Goal: Information Seeking & Learning: Learn about a topic

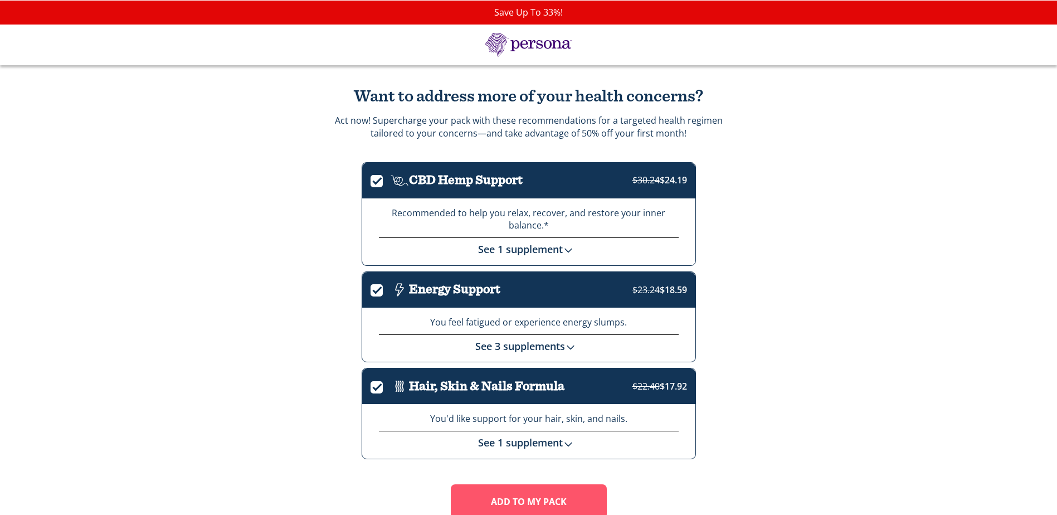
click at [554, 344] on link "See 3 supplements" at bounding box center [528, 345] width 106 height 13
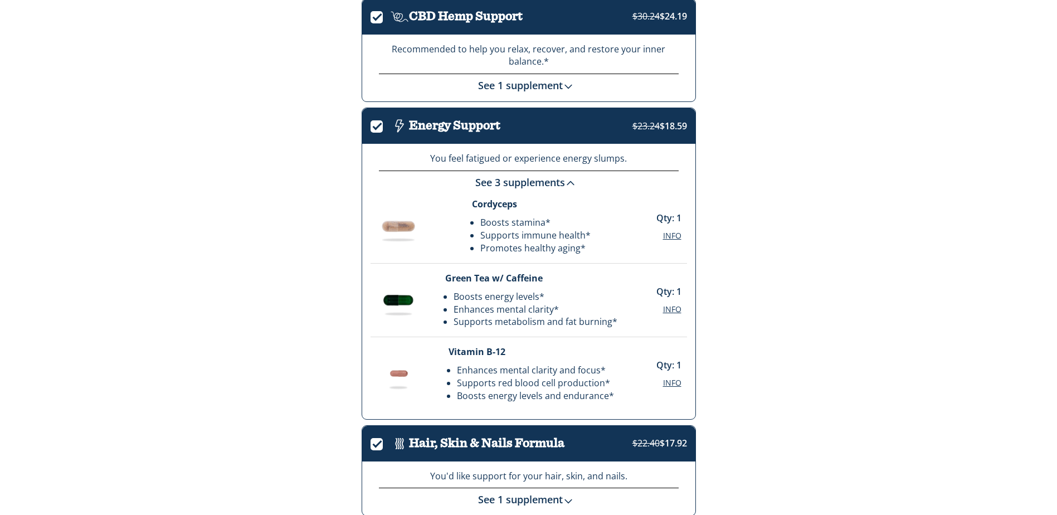
scroll to position [167, 0]
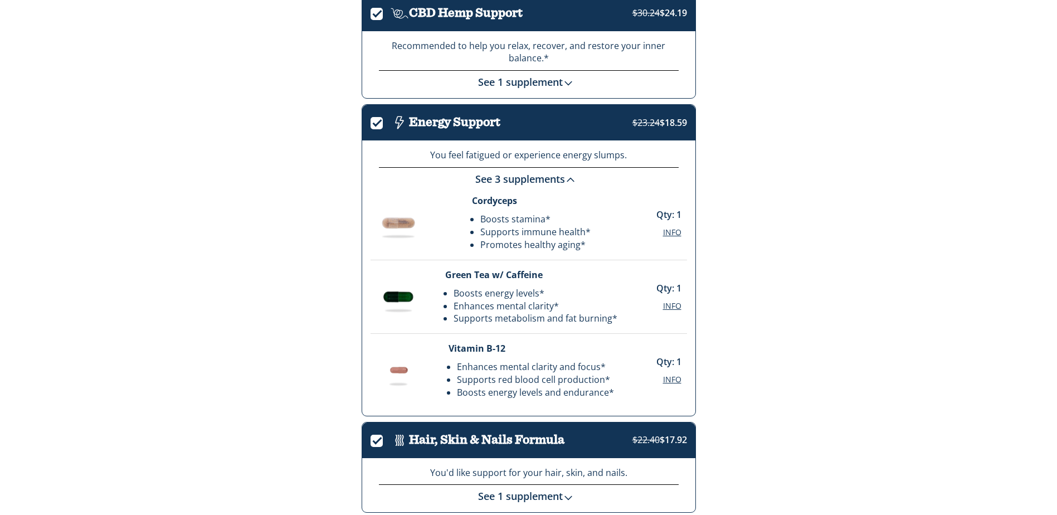
click at [548, 178] on link "See 3 supplements" at bounding box center [528, 178] width 106 height 13
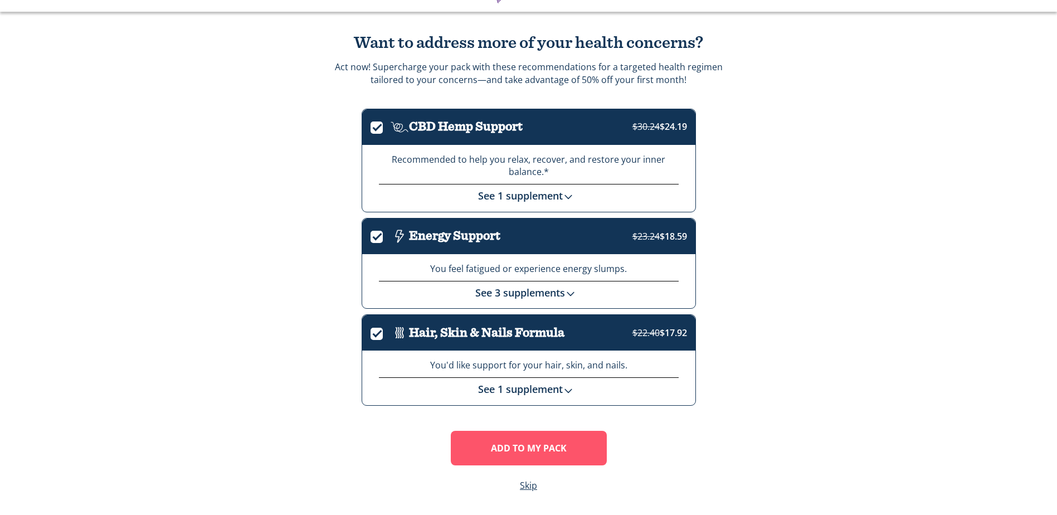
scroll to position [54, 0]
click at [567, 388] on img at bounding box center [568, 390] width 11 height 11
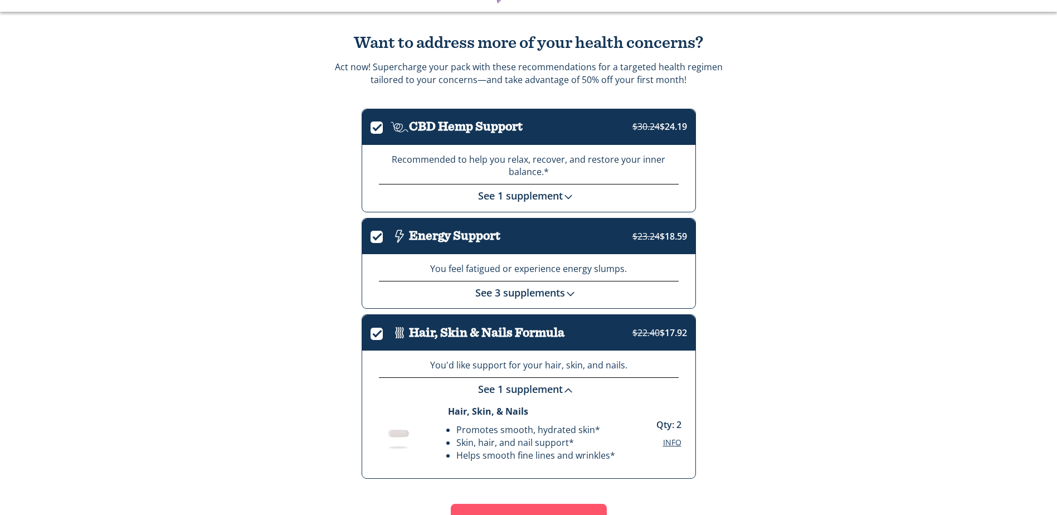
click at [668, 444] on span "Info" at bounding box center [672, 442] width 18 height 11
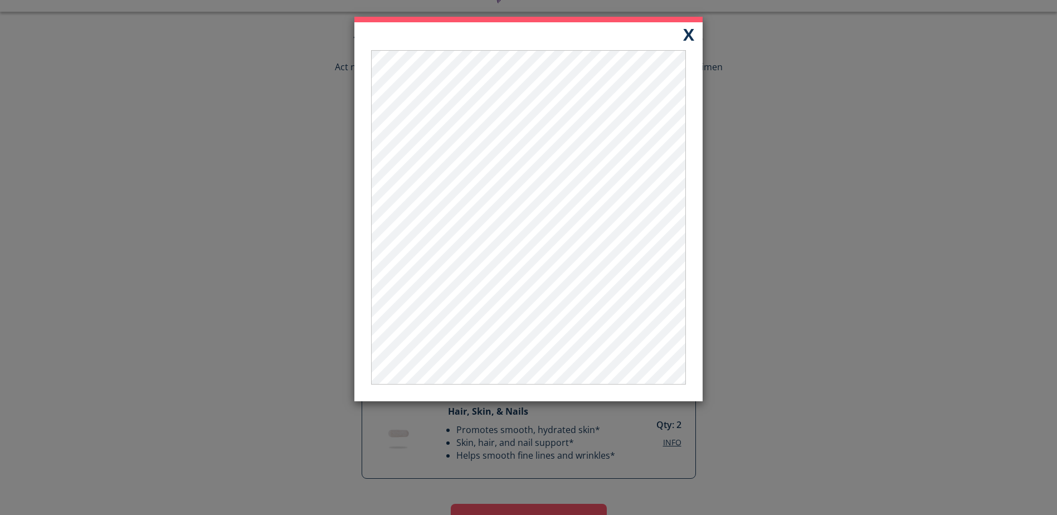
click at [694, 37] on button "X" at bounding box center [689, 33] width 28 height 23
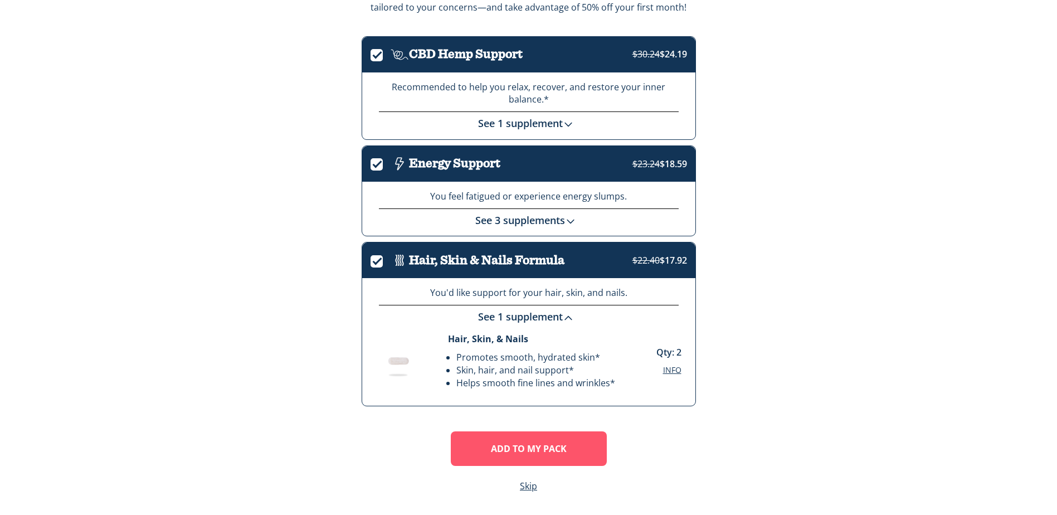
scroll to position [127, 0]
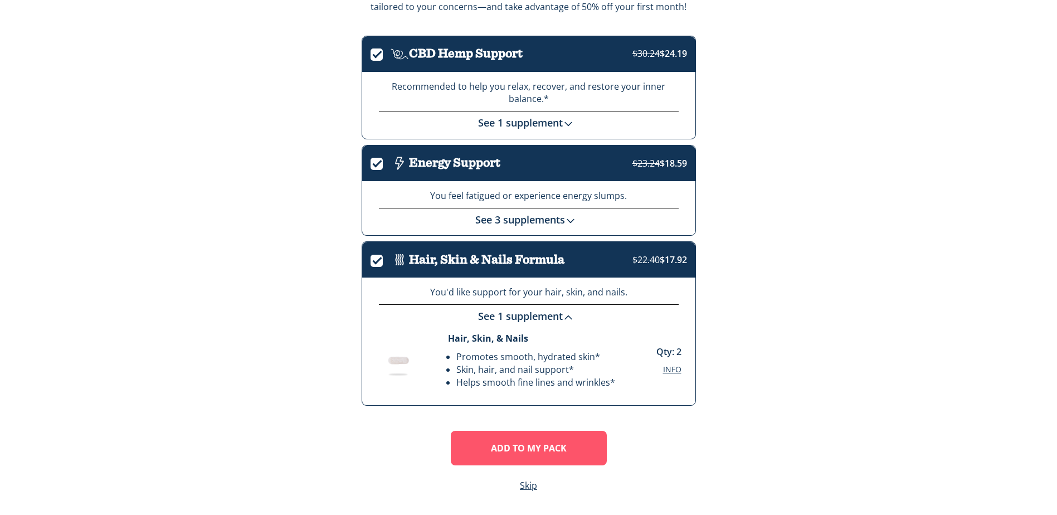
click at [535, 120] on link "See 1 supplement" at bounding box center [528, 122] width 101 height 13
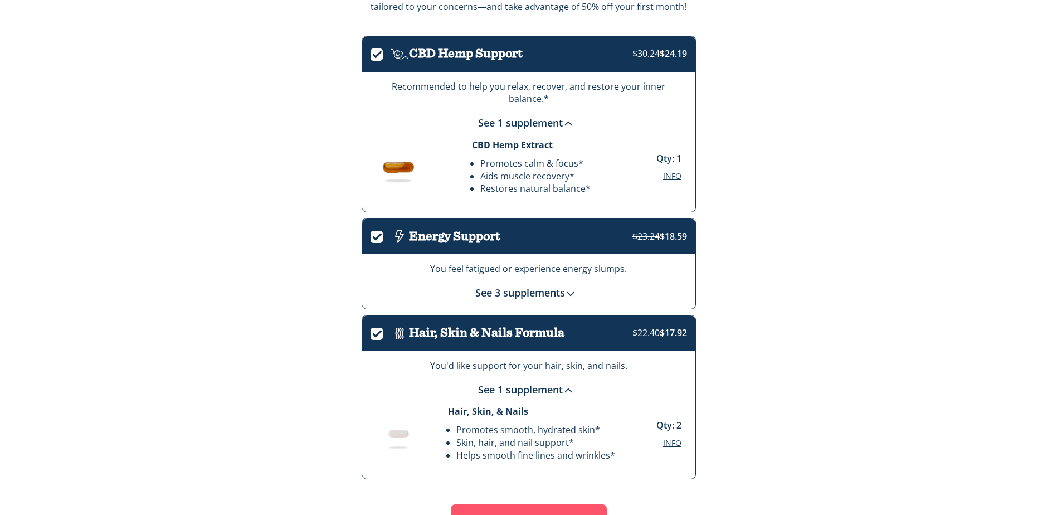
click at [675, 176] on span "Info" at bounding box center [672, 176] width 18 height 11
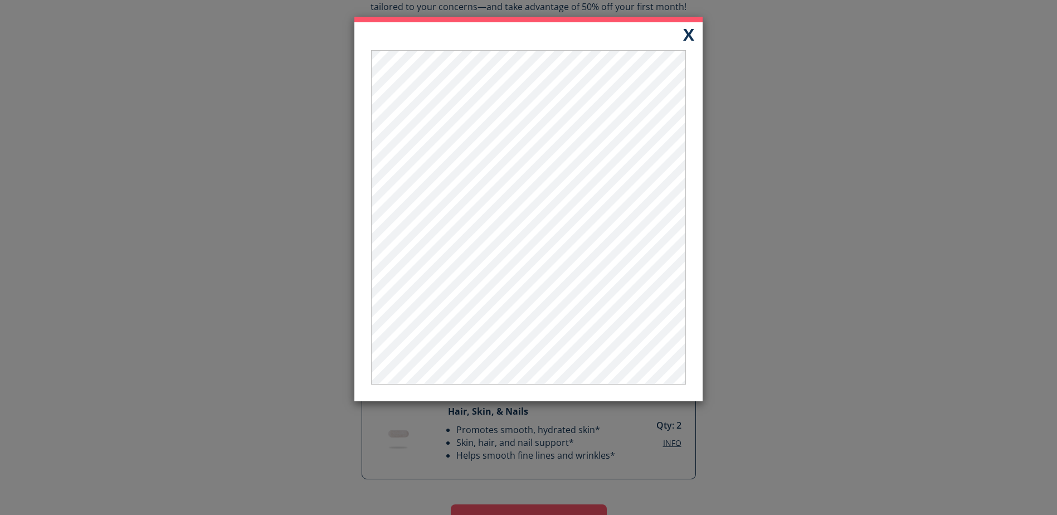
click at [687, 38] on button "X" at bounding box center [689, 33] width 28 height 23
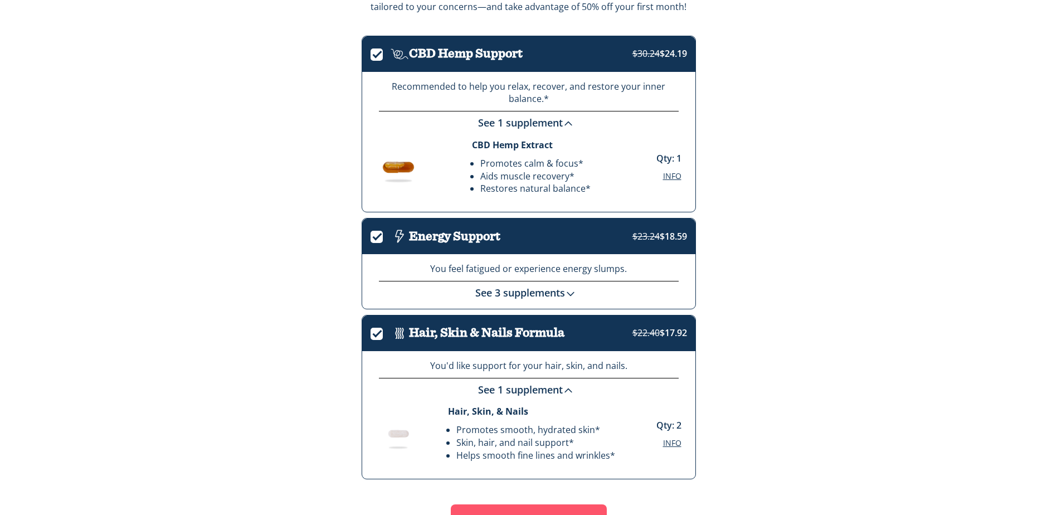
click at [670, 173] on span "Info" at bounding box center [672, 176] width 18 height 11
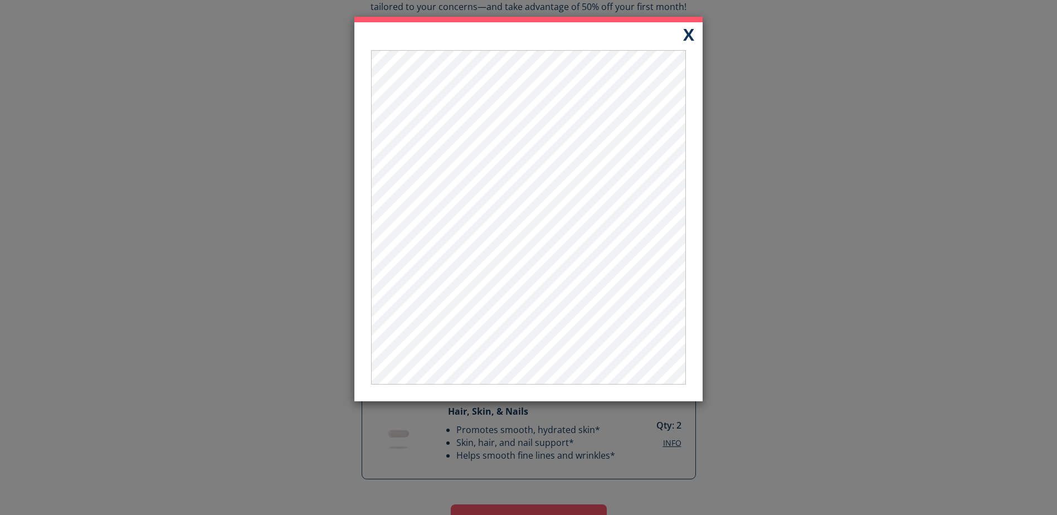
click at [692, 31] on button "X" at bounding box center [689, 33] width 28 height 23
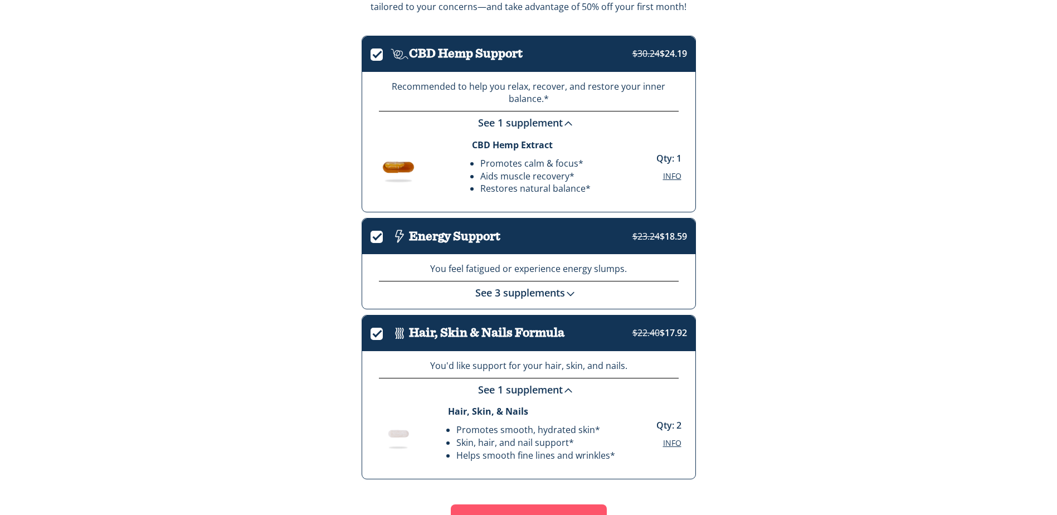
scroll to position [0, 0]
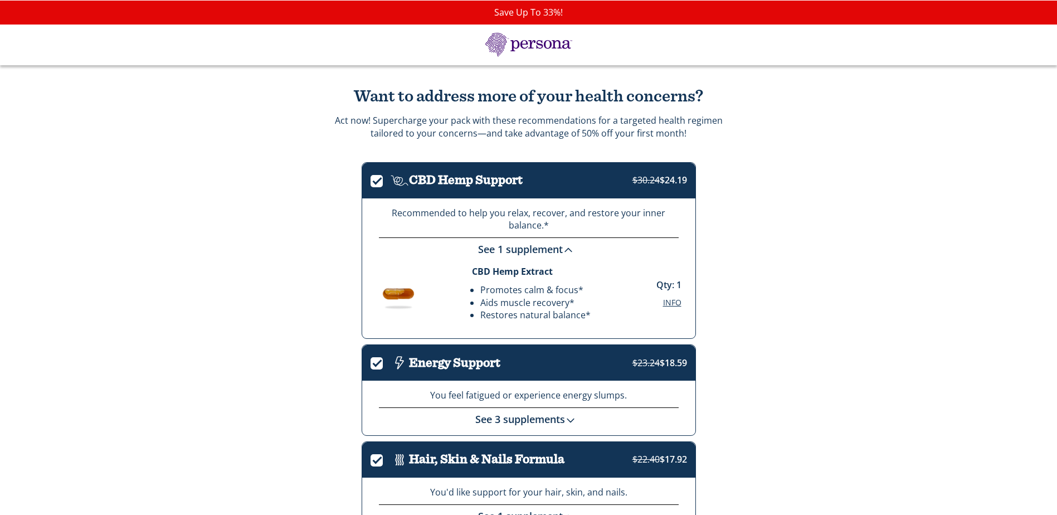
click at [511, 247] on link "See 1 supplement" at bounding box center [528, 248] width 101 height 13
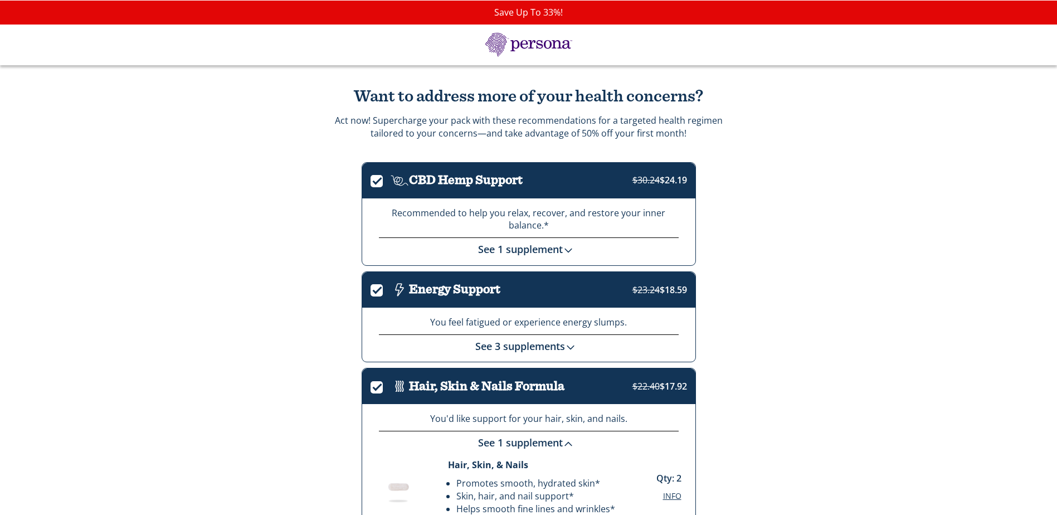
click at [511, 246] on link "See 1 supplement" at bounding box center [528, 248] width 101 height 13
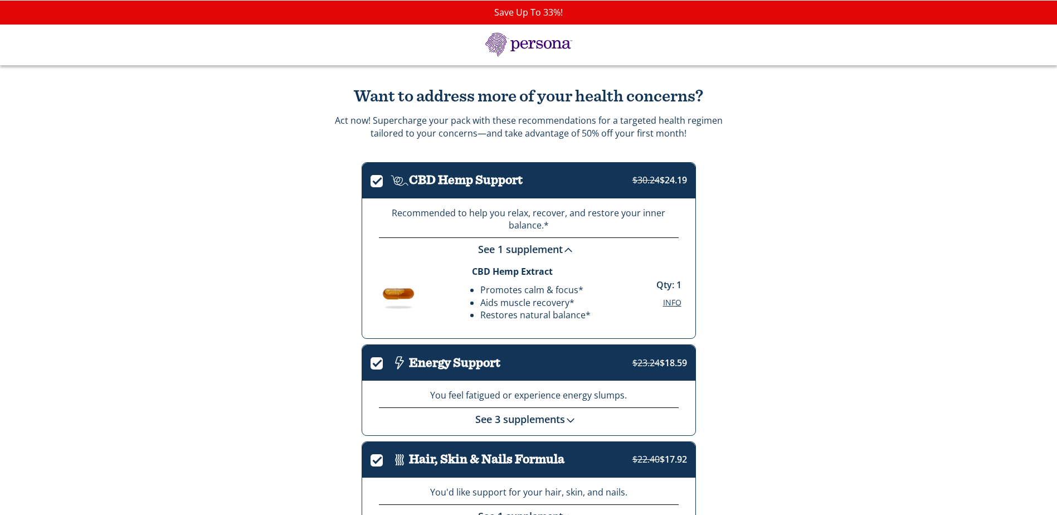
click at [668, 303] on span "Info" at bounding box center [672, 302] width 18 height 11
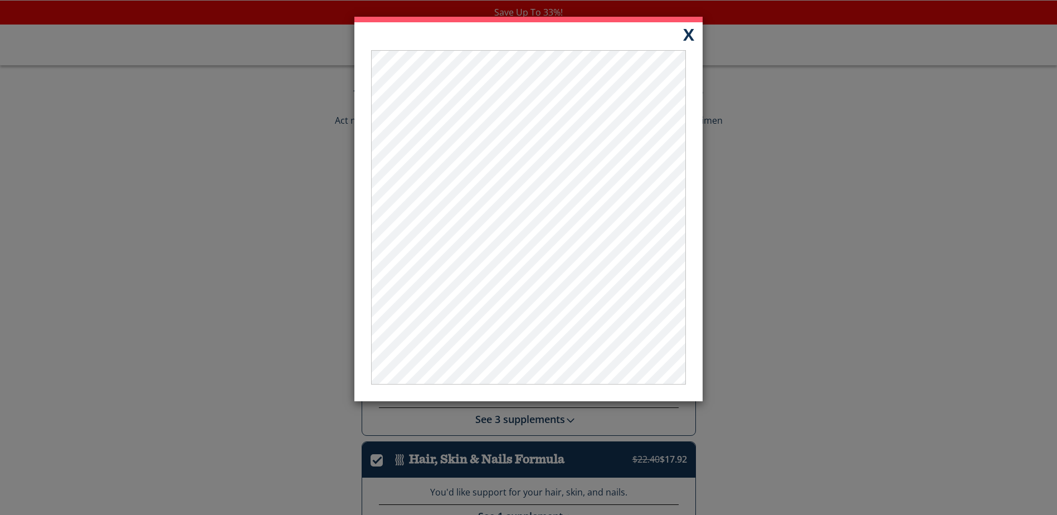
click at [689, 36] on button "X" at bounding box center [689, 33] width 28 height 23
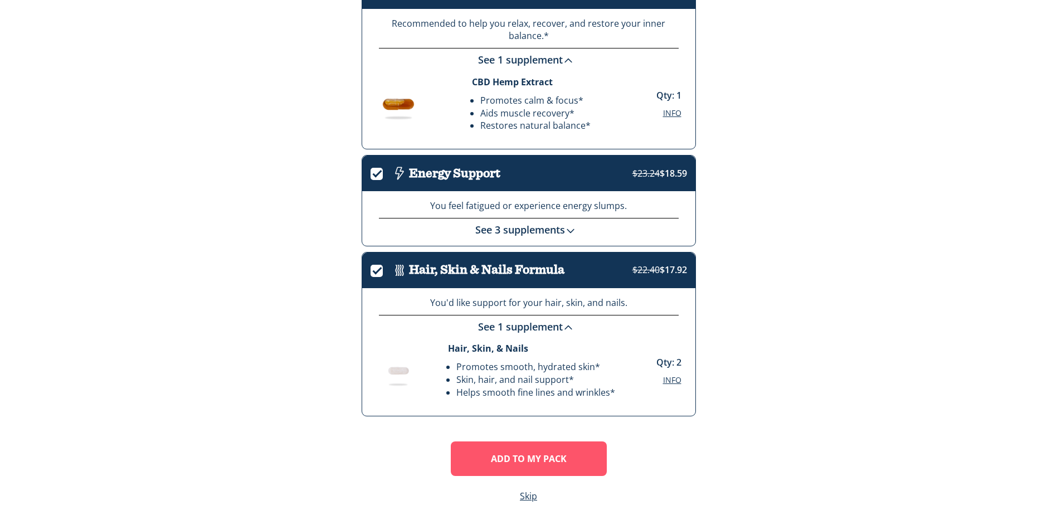
scroll to position [200, 0]
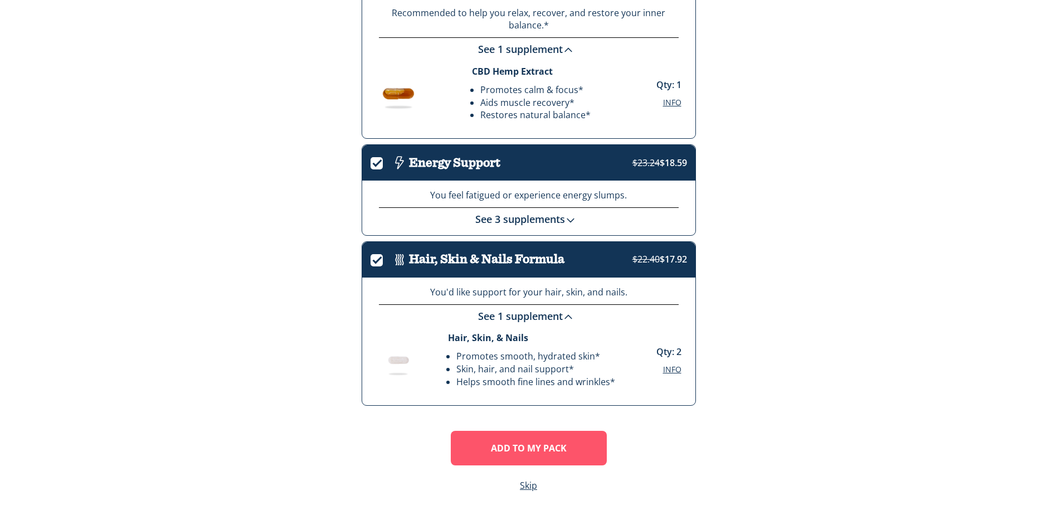
click at [539, 216] on link "See 3 supplements" at bounding box center [528, 218] width 106 height 13
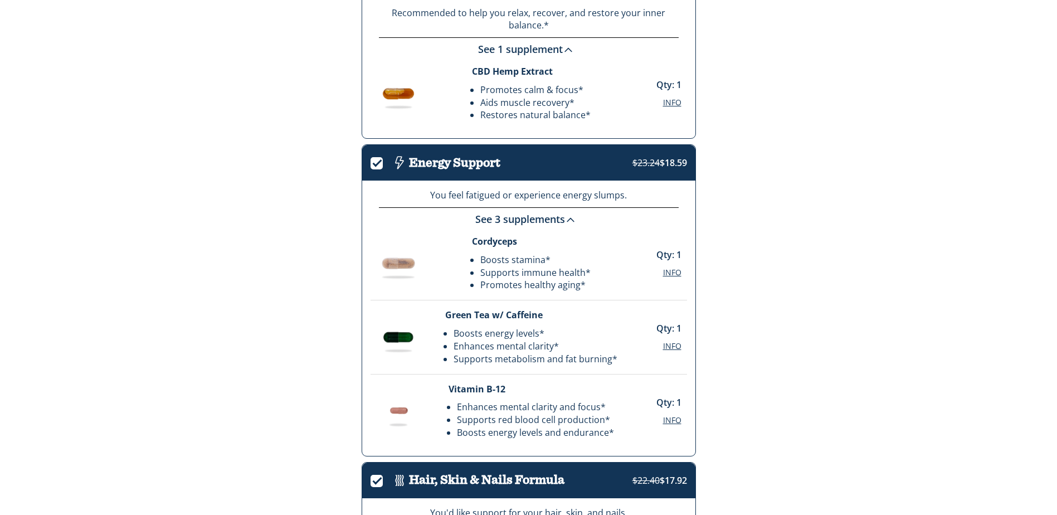
click at [672, 275] on span "Info" at bounding box center [672, 272] width 18 height 11
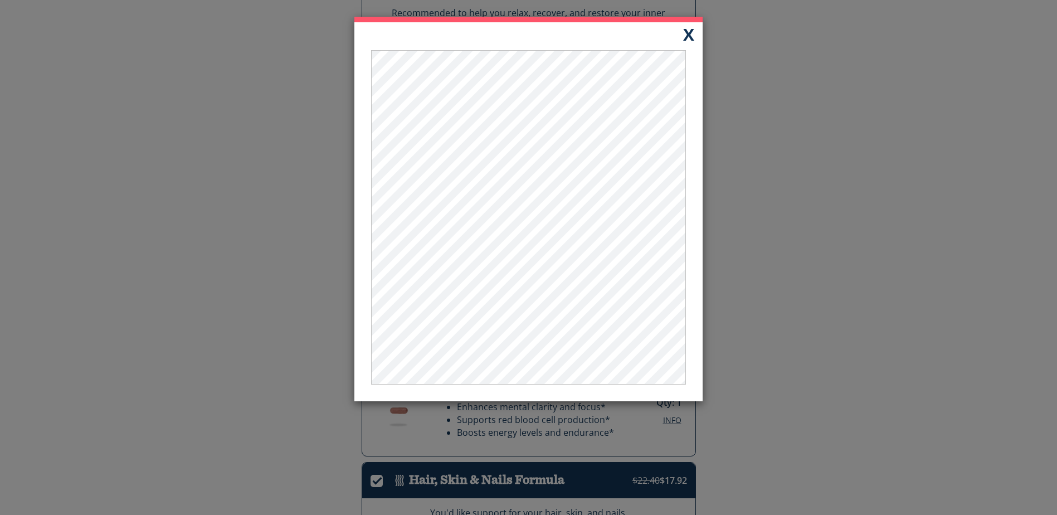
click at [685, 33] on button "X" at bounding box center [689, 33] width 28 height 23
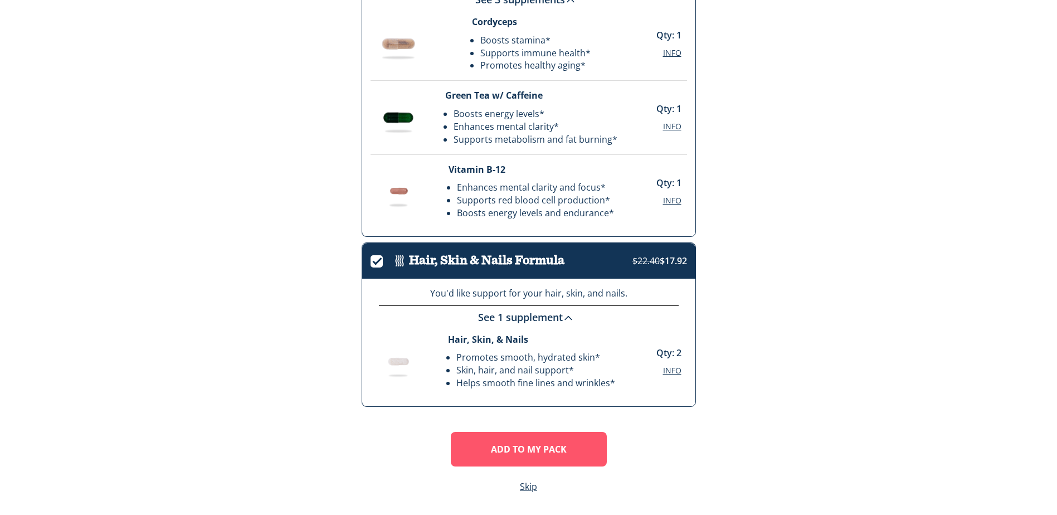
scroll to position [421, 0]
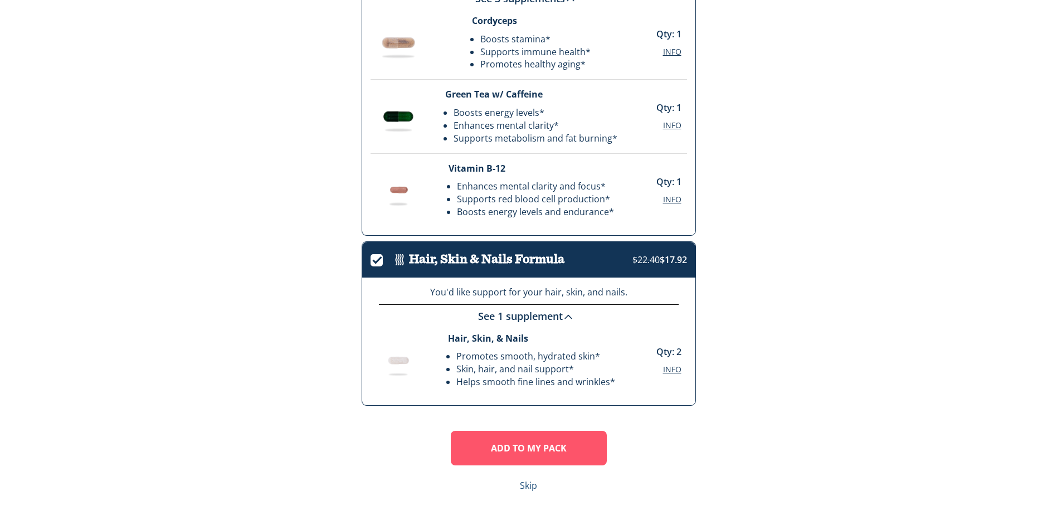
click at [524, 489] on link "Skip" at bounding box center [528, 485] width 17 height 13
